Goal: Task Accomplishment & Management: Manage account settings

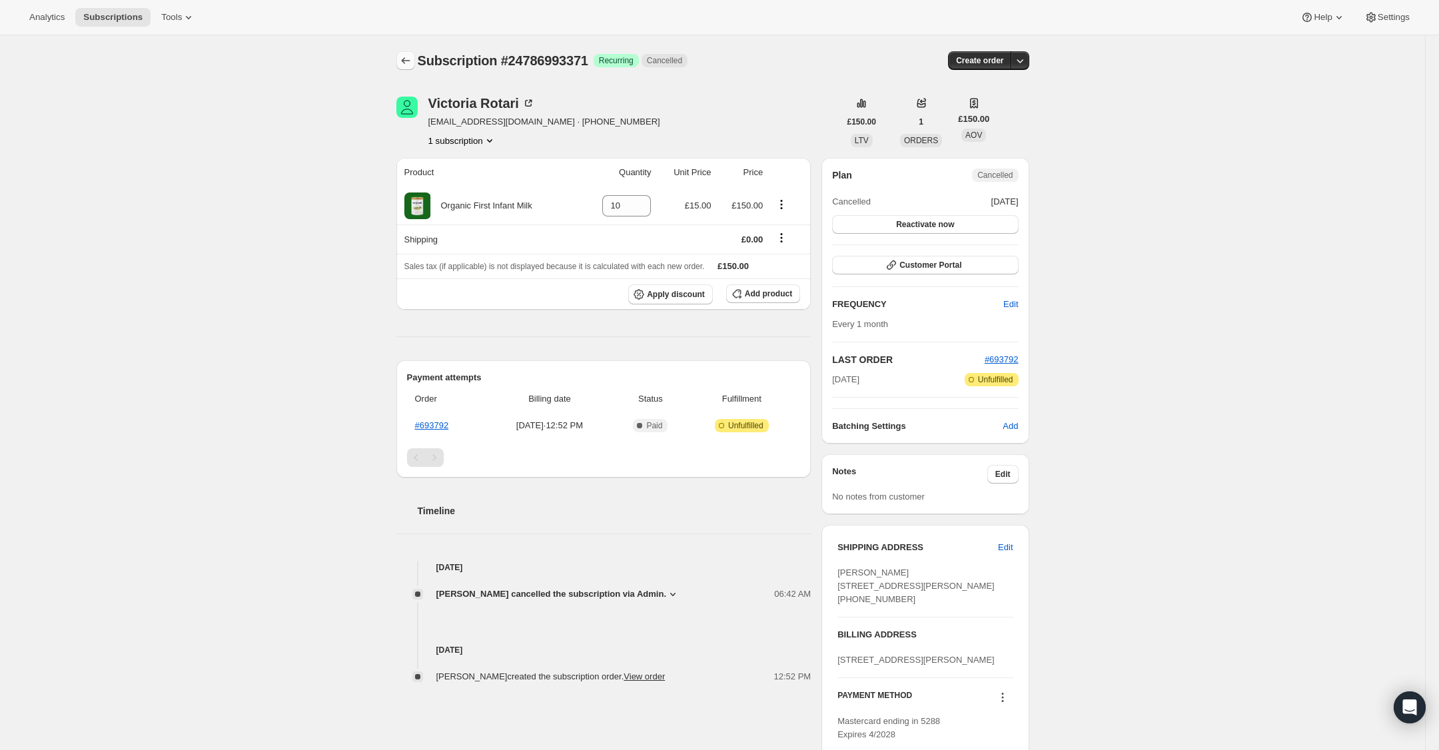
click at [404, 63] on icon "Subscriptions" at bounding box center [405, 60] width 9 height 7
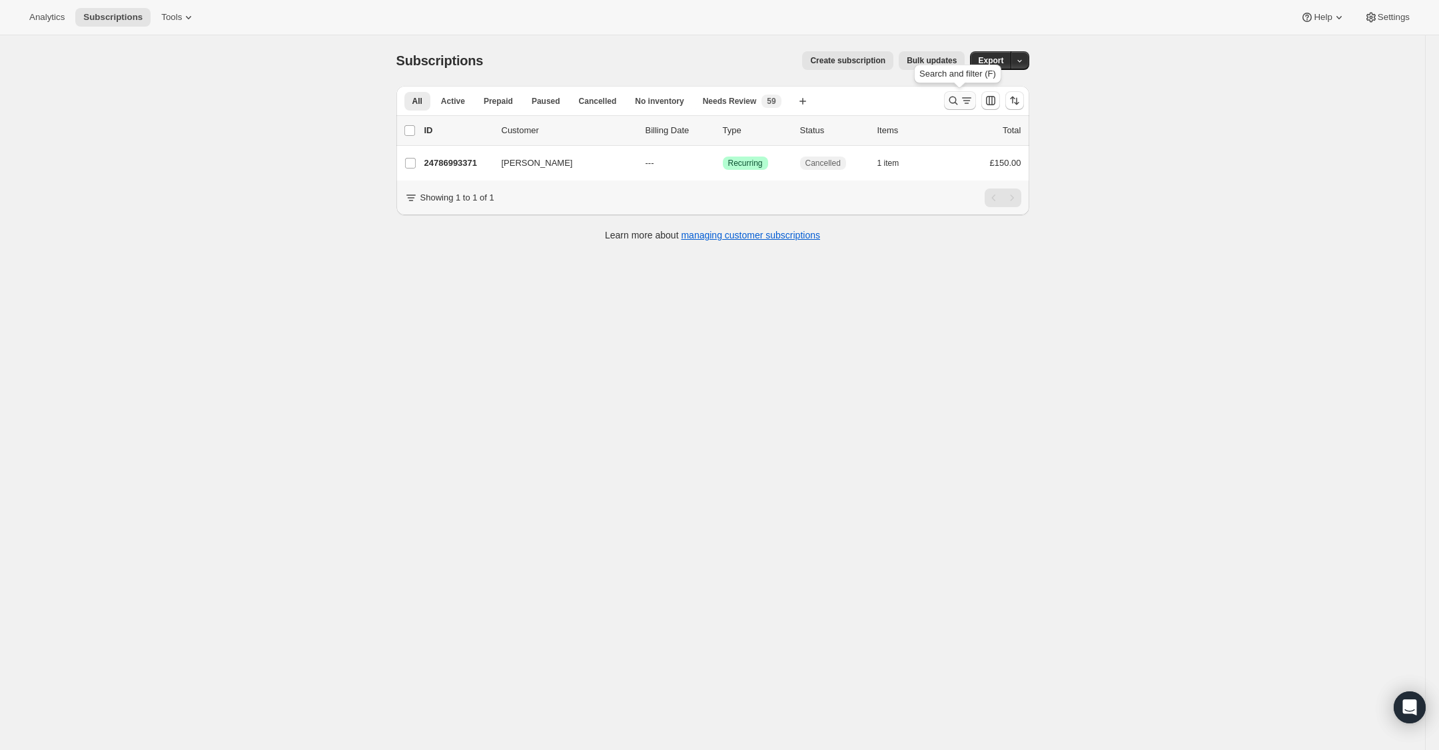
click at [952, 97] on icon "Search and filter results" at bounding box center [953, 101] width 9 height 9
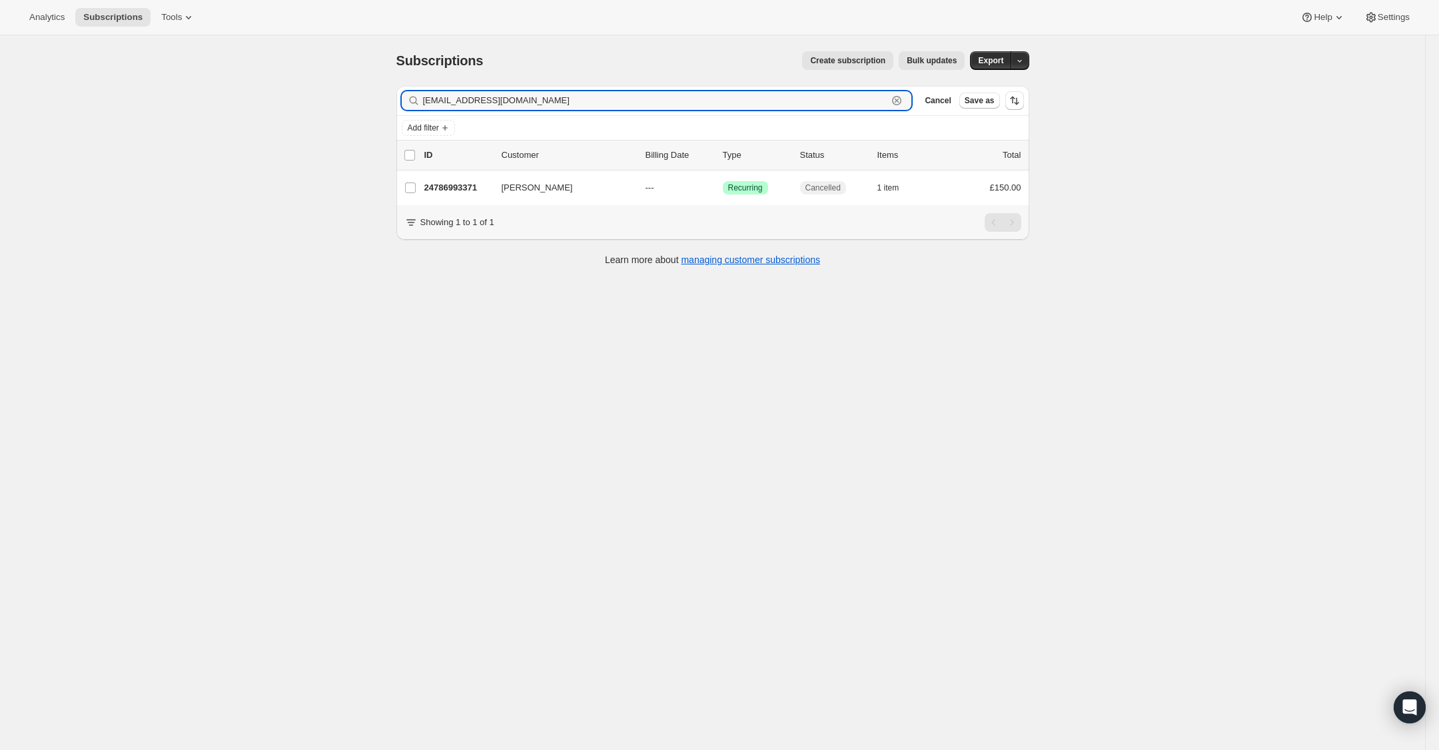
click at [895, 99] on icon "button" at bounding box center [897, 101] width 5 height 5
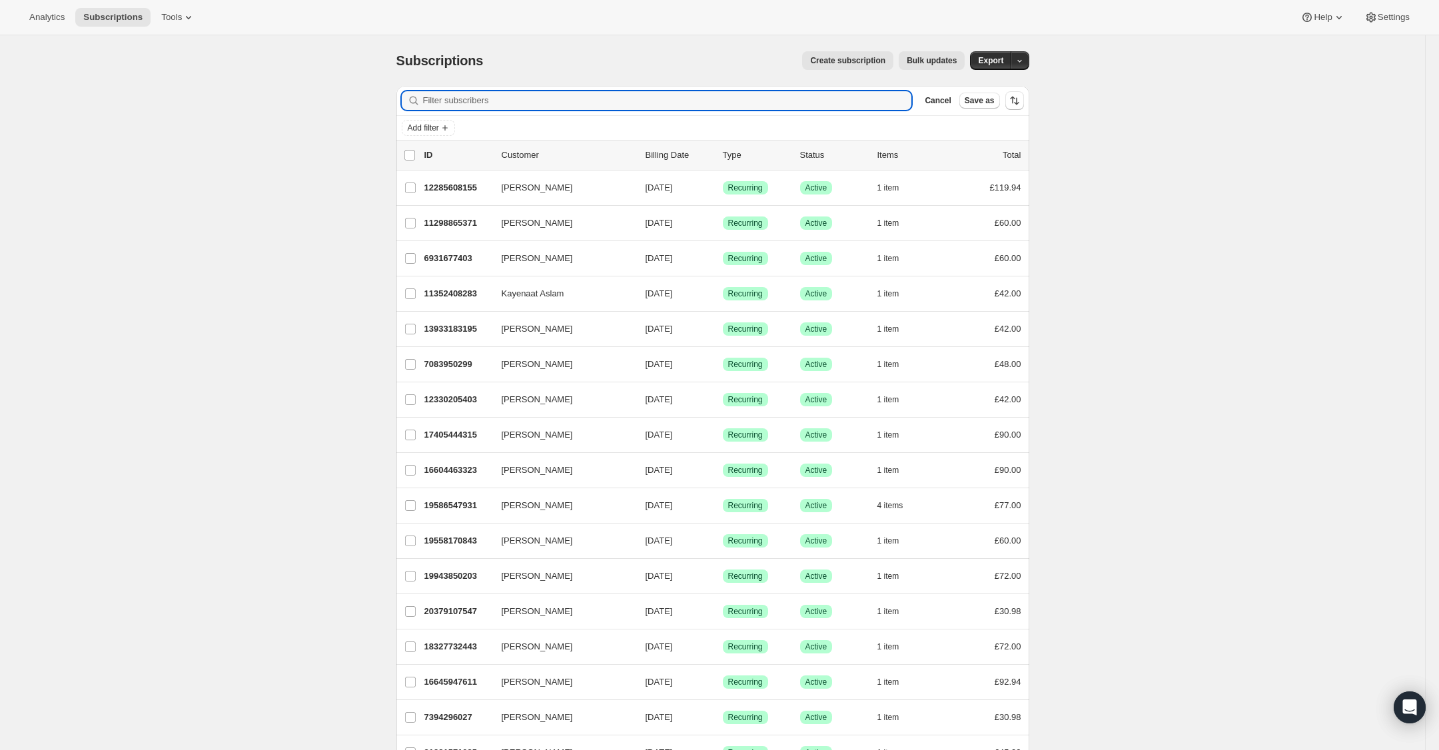
paste input "[EMAIL_ADDRESS][DOMAIN_NAME]"
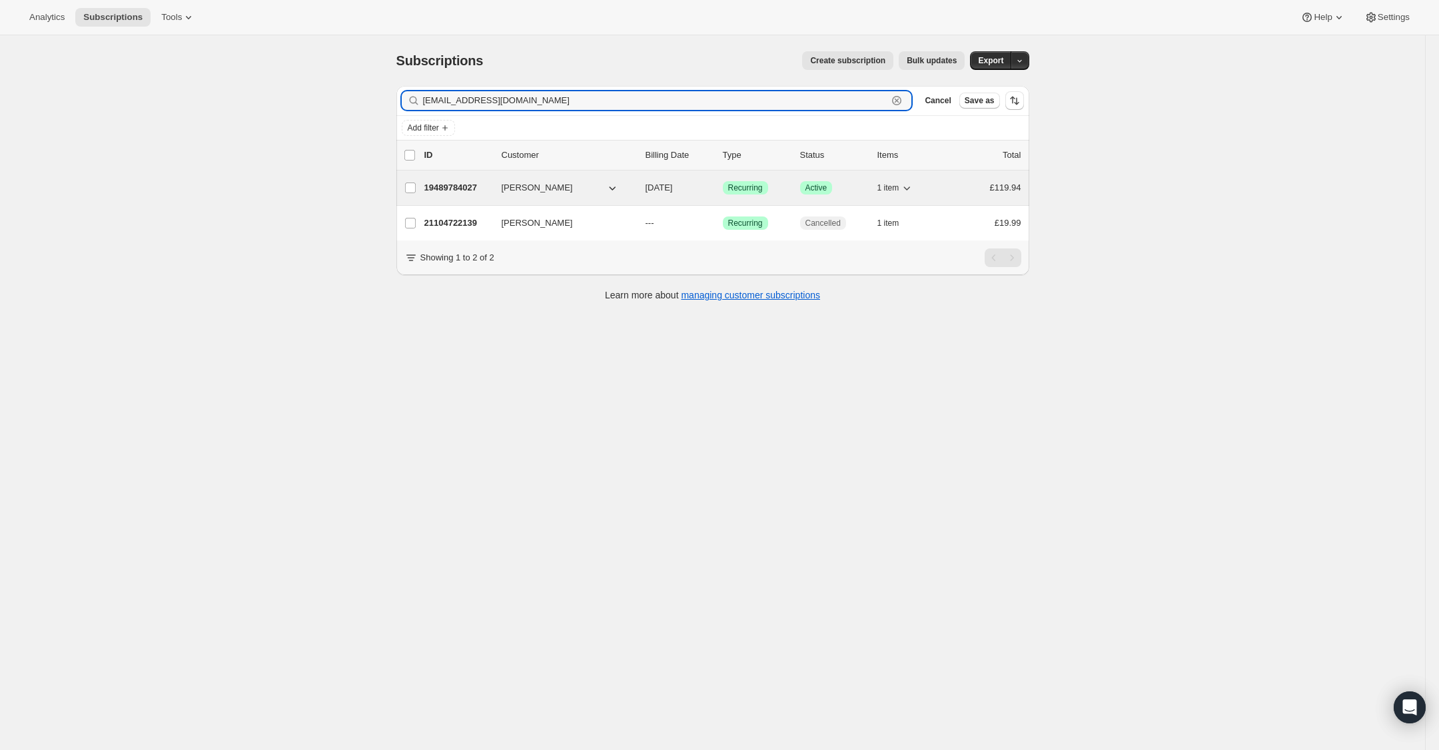
type input "[EMAIL_ADDRESS][DOMAIN_NAME]"
click at [452, 188] on p "19489784027" at bounding box center [457, 187] width 67 height 13
